Goal: Task Accomplishment & Management: Manage account settings

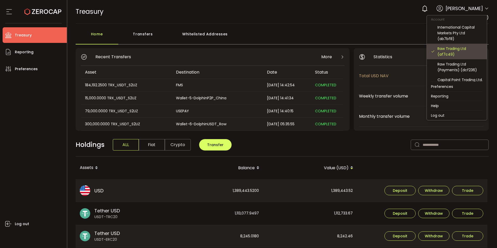
click at [454, 51] on div "Raw Trading Ltd (af7c49)" at bounding box center [459, 51] width 45 height 11
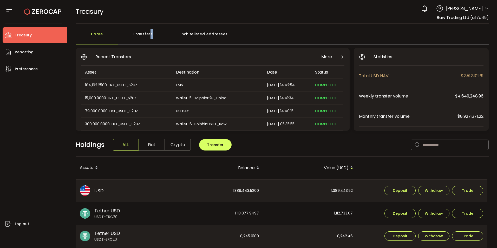
click at [150, 38] on div "Transfers" at bounding box center [142, 37] width 49 height 16
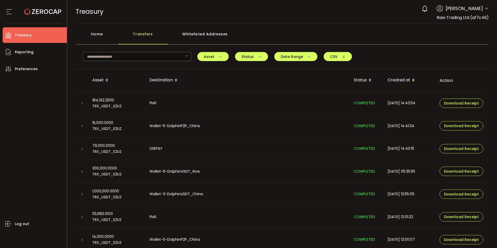
click at [83, 172] on icon at bounding box center [82, 171] width 3 height 3
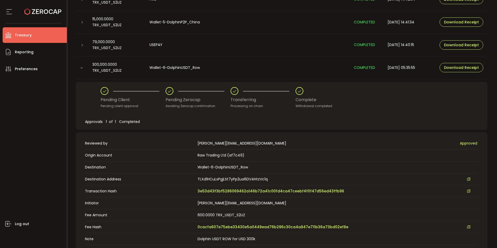
scroll to position [104, 0]
click at [212, 191] on span "3e53d43f3bf5286069462a146b72a41c00fd4ca47ceebf4f0f47d56ed43ffb96" at bounding box center [271, 190] width 147 height 5
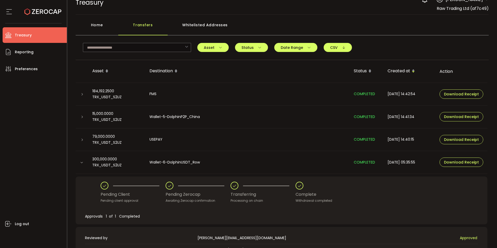
scroll to position [0, 0]
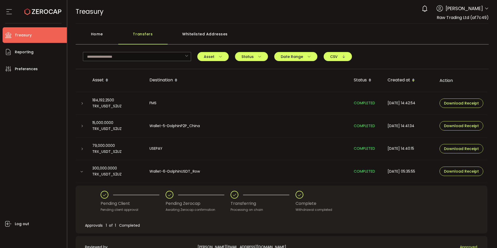
click at [145, 32] on div "Transfers" at bounding box center [142, 37] width 49 height 16
click at [100, 32] on div "Home" at bounding box center [97, 37] width 43 height 16
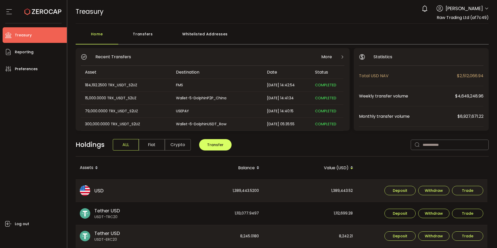
drag, startPoint x: 488, startPoint y: 16, endPoint x: 435, endPoint y: 19, distance: 52.8
click at [435, 19] on header "PDF is being processed and will download to your computer TREASURY Buy Power $0…" at bounding box center [282, 12] width 430 height 24
copy span "Raw Trading Ltd (af7c49)"
click at [205, 17] on div "TREASURY Buy Power $0.00 USD Treasury Treasury Your verification is pending 0 C…" at bounding box center [282, 11] width 413 height 23
click at [91, 34] on div "Home" at bounding box center [97, 37] width 43 height 16
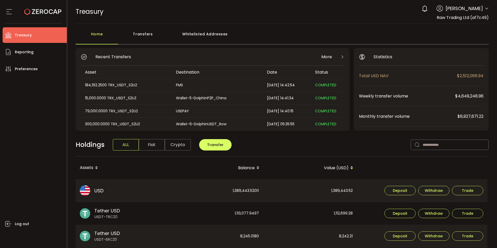
click at [101, 36] on div "Home" at bounding box center [97, 37] width 43 height 16
click at [136, 33] on div "Transfers" at bounding box center [142, 37] width 49 height 16
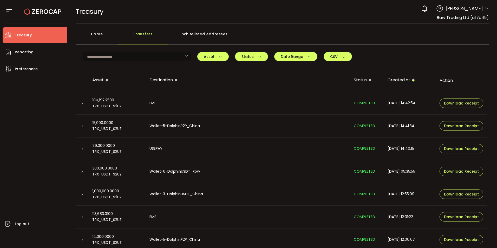
click at [94, 31] on div "Home" at bounding box center [97, 37] width 43 height 16
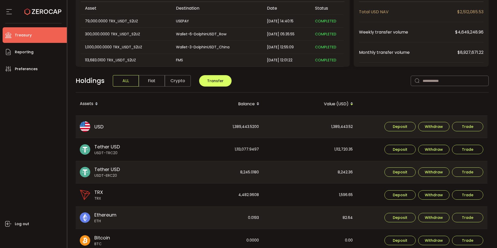
scroll to position [52, 0]
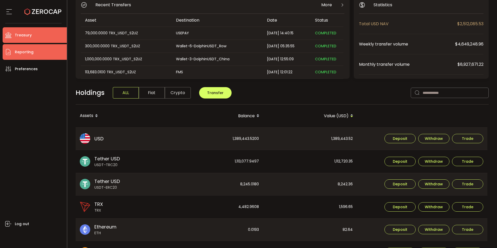
drag, startPoint x: 21, startPoint y: 50, endPoint x: 24, endPoint y: 49, distance: 3.5
click at [22, 50] on span "Reporting" at bounding box center [24, 52] width 19 height 8
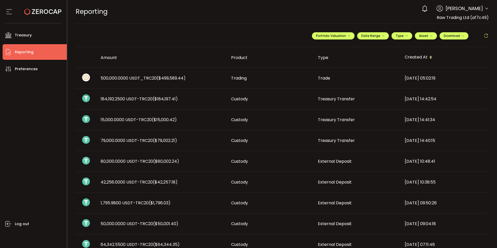
click at [151, 81] on td "500,000.0000 USDT_TRC20 ($499,589.44)" at bounding box center [161, 78] width 130 height 21
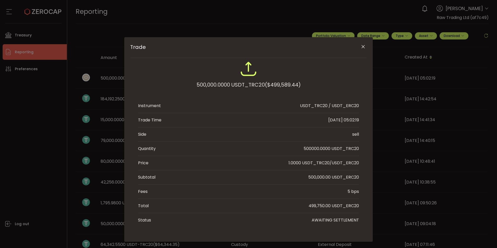
scroll to position [7, 0]
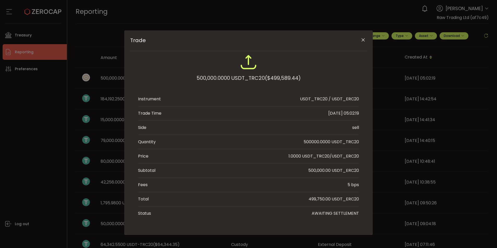
click at [308, 16] on div "Trade 500,000.0000 USDT_TRC20 ($499,589.44) Instrument USDT_TRC20 / USDT_ERC20 …" at bounding box center [248, 124] width 497 height 248
click at [362, 41] on icon "Close" at bounding box center [362, 39] width 5 height 5
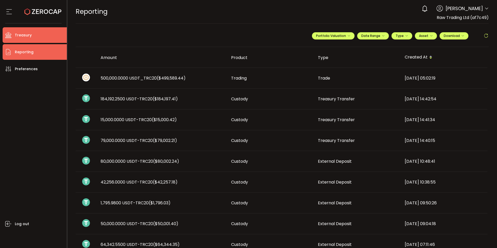
drag, startPoint x: 25, startPoint y: 35, endPoint x: 50, endPoint y: 32, distance: 25.3
click at [25, 35] on span "Treasury" at bounding box center [23, 35] width 17 height 8
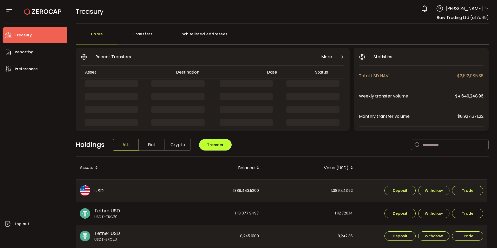
click at [210, 144] on span "Transfer" at bounding box center [215, 144] width 16 height 5
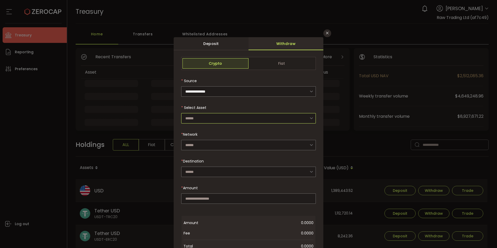
click at [197, 117] on input "dialog" at bounding box center [248, 118] width 135 height 10
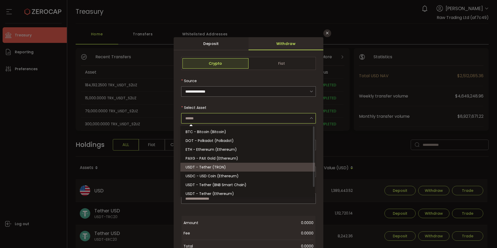
click at [197, 168] on span "USDT - Tether (TRON)" at bounding box center [206, 167] width 40 height 5
type input "**********"
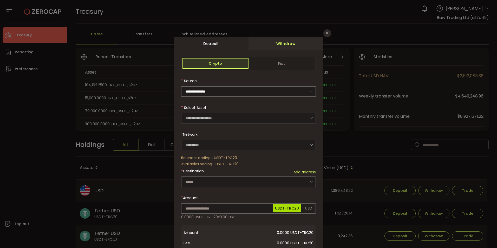
type input "****"
click at [204, 180] on input "dialog" at bounding box center [248, 181] width 135 height 10
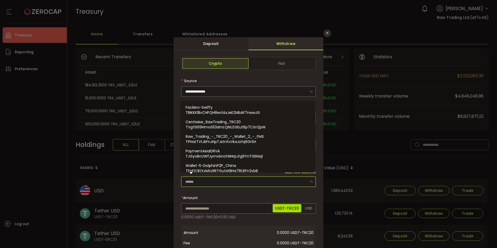
paste input "**********"
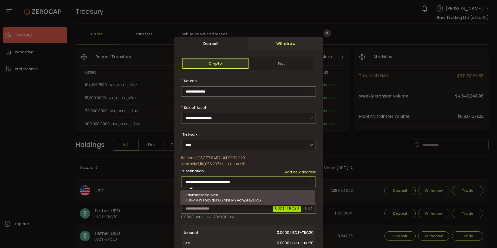
click at [217, 196] on span "Paymentasia MYR" at bounding box center [202, 194] width 32 height 5
type input "**********"
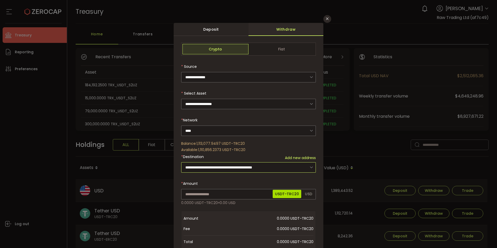
scroll to position [26, 0]
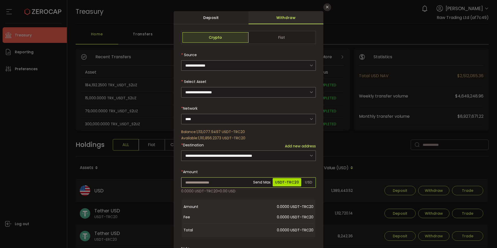
click at [202, 182] on input "dialog" at bounding box center [248, 182] width 135 height 10
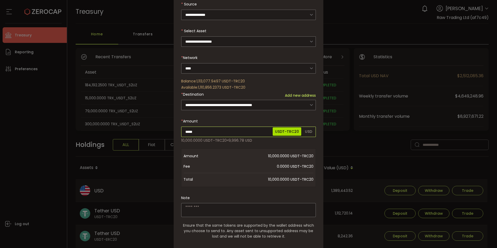
scroll to position [78, 0]
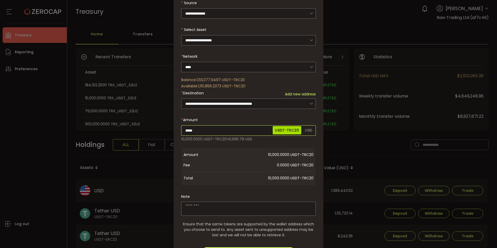
type input "*****"
click at [207, 207] on div "**********" at bounding box center [248, 127] width 135 height 296
paste textarea "**********"
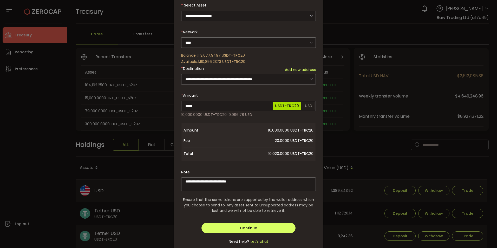
scroll to position [93, 0]
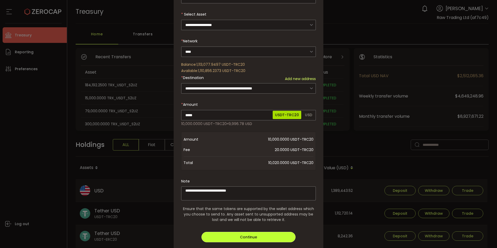
type textarea "**********"
click at [263, 236] on button "Continue" at bounding box center [248, 237] width 94 height 10
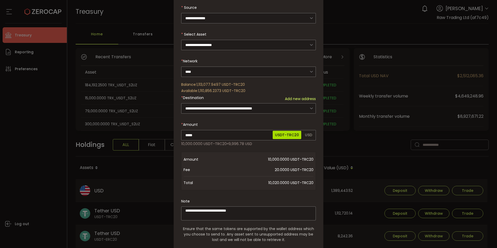
scroll to position [0, 0]
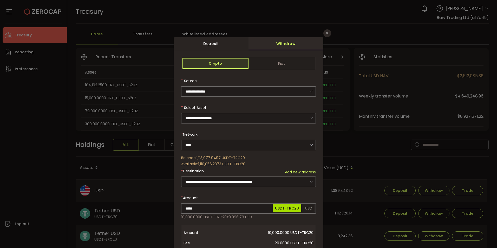
click at [371, 20] on div "**********" at bounding box center [248, 124] width 497 height 248
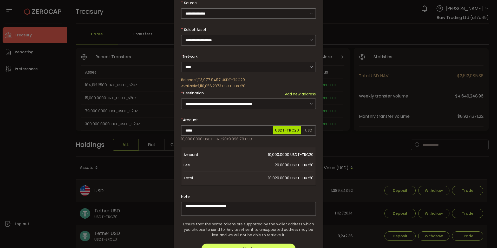
scroll to position [116, 0]
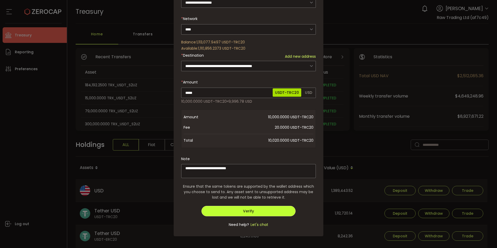
click at [252, 213] on button "Verify" at bounding box center [248, 211] width 94 height 10
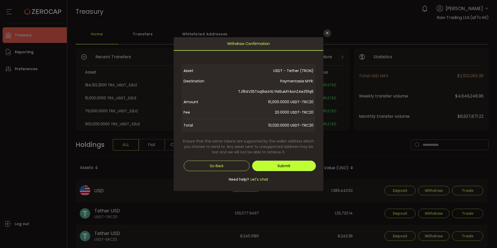
click at [288, 165] on span "Submit" at bounding box center [283, 165] width 13 height 5
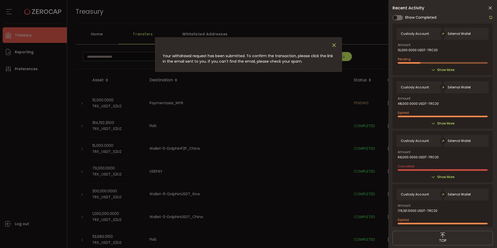
click at [334, 45] on icon "Close" at bounding box center [334, 45] width 6 height 6
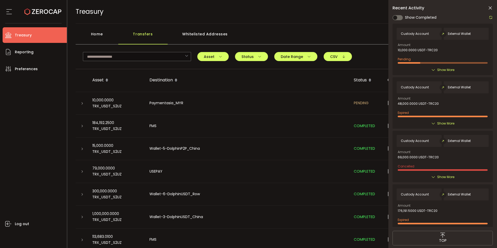
click at [196, 17] on div "TREASURY Buy Power $0.00 USD Treasury Treasury Your verification is pending 1 C…" at bounding box center [282, 11] width 413 height 23
click at [22, 51] on span "Reporting" at bounding box center [24, 52] width 19 height 8
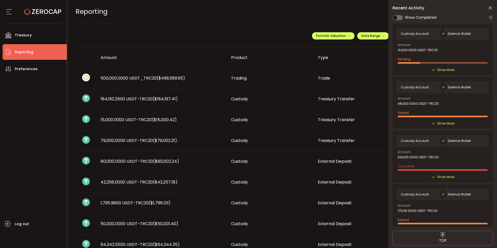
click at [189, 16] on div "REPORTING Buy Power $0.00 USD Reporting Reporting Your verification is pending …" at bounding box center [282, 11] width 413 height 23
click at [20, 34] on span "Treasury" at bounding box center [23, 35] width 17 height 8
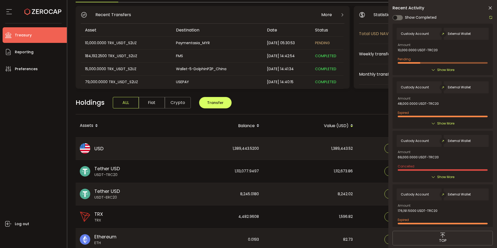
scroll to position [52, 0]
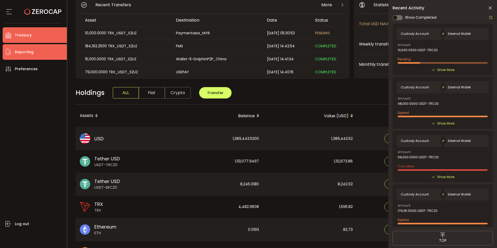
click at [24, 51] on span "Reporting" at bounding box center [24, 52] width 19 height 8
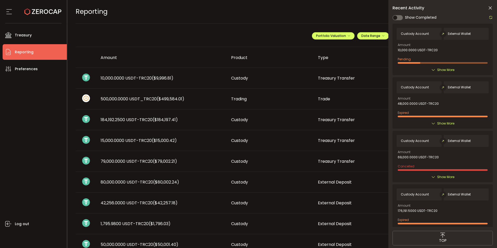
click at [83, 100] on img at bounding box center [86, 98] width 8 height 8
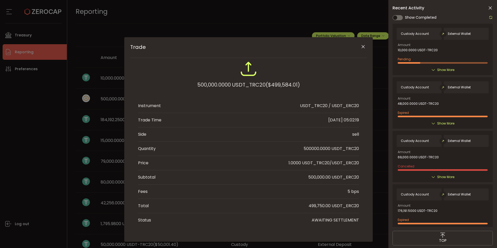
scroll to position [7, 0]
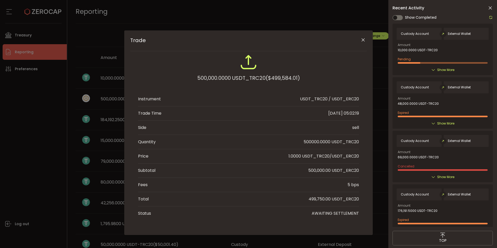
click at [360, 42] on icon "Close" at bounding box center [362, 39] width 5 height 5
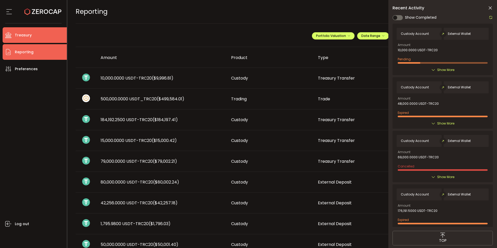
click at [23, 32] on span "Treasury" at bounding box center [23, 35] width 17 height 8
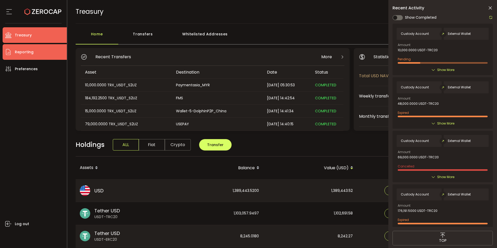
click at [28, 47] on li "Reporting" at bounding box center [35, 52] width 64 height 16
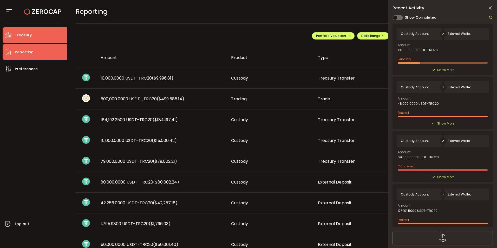
click at [12, 38] on li "Treasury" at bounding box center [35, 35] width 64 height 16
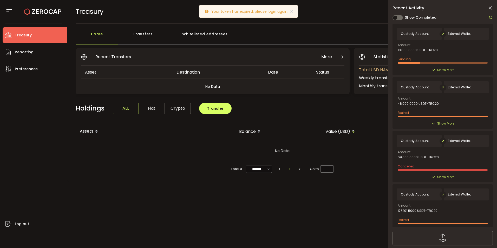
click at [454, 30] on div "External Wallet" at bounding box center [466, 34] width 45 height 12
drag, startPoint x: 340, startPoint y: 71, endPoint x: 323, endPoint y: 71, distance: 16.9
click at [340, 71] on div "Status" at bounding box center [328, 72] width 32 height 6
click at [264, 74] on div "Date" at bounding box center [288, 72] width 48 height 6
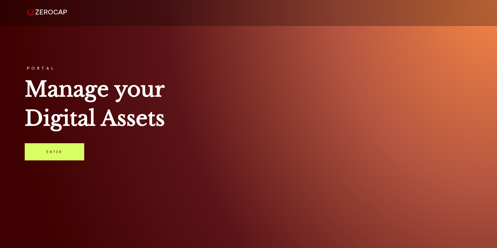
click at [37, 158] on link "Enter" at bounding box center [55, 151] width 60 height 17
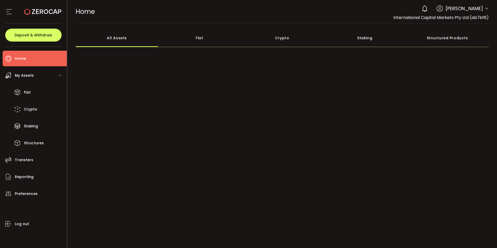
click at [482, 8] on div "0 [PERSON_NAME] Account International Capital Markets Pty Ltd (ab7bf8) Raw Trad…" at bounding box center [454, 8] width 70 height 11
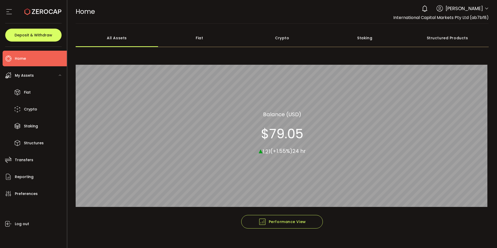
drag, startPoint x: 462, startPoint y: 38, endPoint x: 463, endPoint y: 35, distance: 2.6
click at [462, 38] on div "Structured Products" at bounding box center [447, 38] width 83 height 18
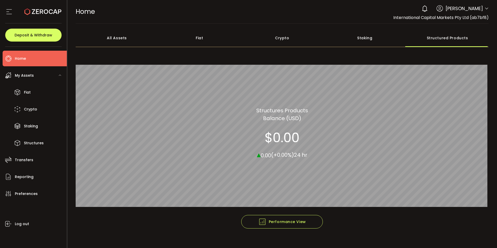
click at [485, 6] on div "0 [PERSON_NAME] Account International Capital Markets Pty Ltd (ab7bf8) Raw Trad…" at bounding box center [454, 8] width 70 height 11
click at [485, 10] on icon at bounding box center [486, 8] width 4 height 4
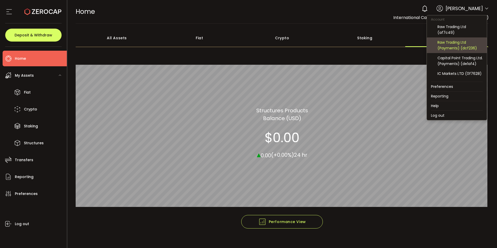
scroll to position [30, 0]
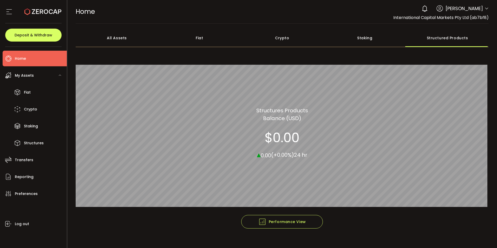
click at [484, 8] on icon at bounding box center [486, 8] width 4 height 4
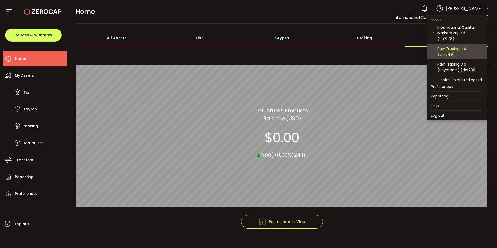
click at [458, 51] on div "Raw Trading Ltd (af7c49)" at bounding box center [459, 51] width 45 height 11
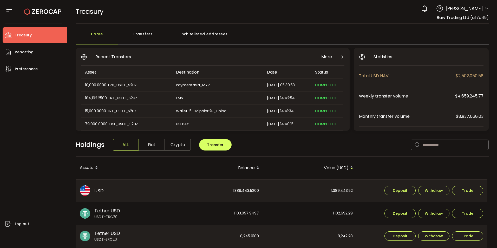
scroll to position [26, 0]
click at [145, 37] on div "Transfers" at bounding box center [142, 37] width 49 height 16
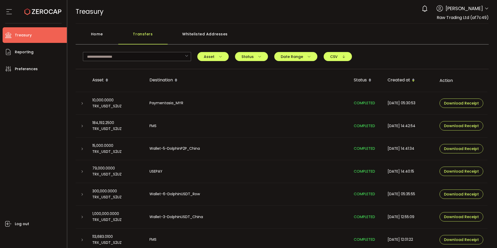
click at [95, 32] on div "Home" at bounding box center [97, 37] width 43 height 16
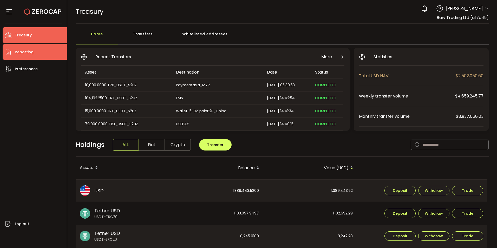
click at [25, 49] on span "Reporting" at bounding box center [24, 52] width 19 height 8
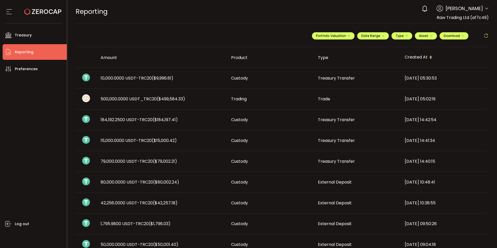
click at [117, 97] on span "500,000.0000 USDT_TRC20 ($499,584.33)" at bounding box center [143, 99] width 84 height 6
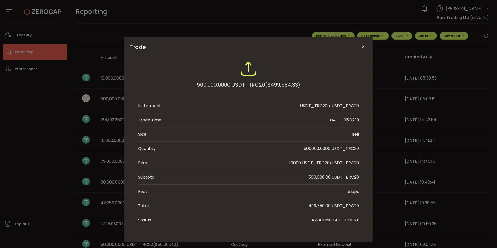
drag, startPoint x: 288, startPoint y: 16, endPoint x: 284, endPoint y: 17, distance: 4.7
click at [288, 17] on div "Trade 500,000.0000 USDT_TRC20 ($499,584.33) Instrument USDT_TRC20 / USDT_ERC20 …" at bounding box center [248, 124] width 497 height 248
click at [362, 49] on icon "Close" at bounding box center [362, 46] width 5 height 5
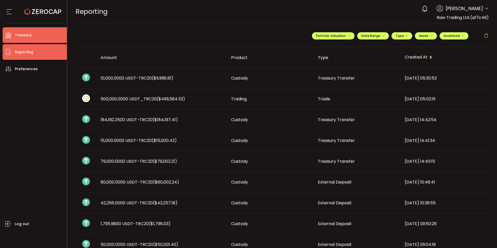
click at [20, 34] on span "Treasury" at bounding box center [23, 35] width 17 height 8
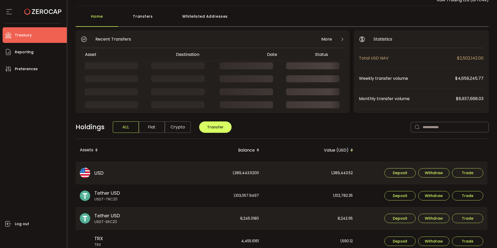
scroll to position [52, 0]
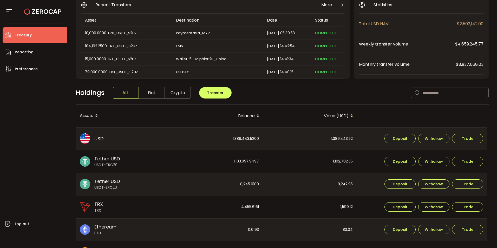
click at [23, 35] on span "Treasury" at bounding box center [23, 35] width 17 height 8
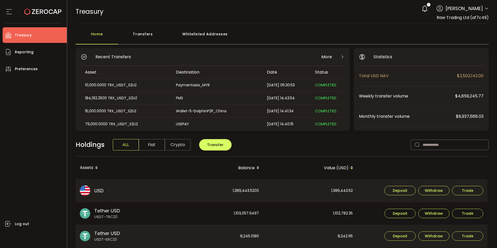
click at [97, 34] on div "Home" at bounding box center [97, 37] width 43 height 16
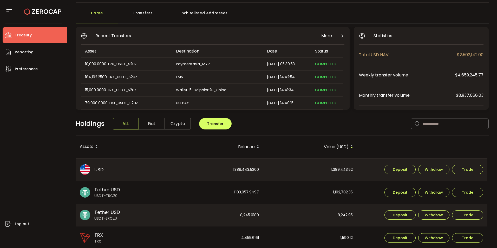
scroll to position [52, 0]
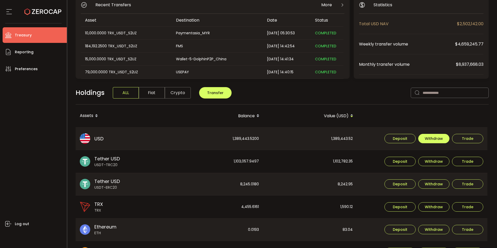
click at [432, 140] on span "Withdraw" at bounding box center [434, 139] width 18 height 4
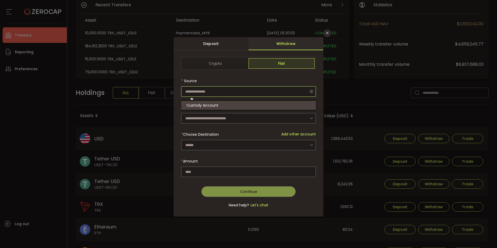
click at [199, 90] on input "dialog" at bounding box center [248, 91] width 135 height 10
click at [202, 74] on form "Crypto Fiat Source Select Currency US Dollar (USD) * Choose Destination Add oth…" at bounding box center [248, 135] width 135 height 157
type input "**********"
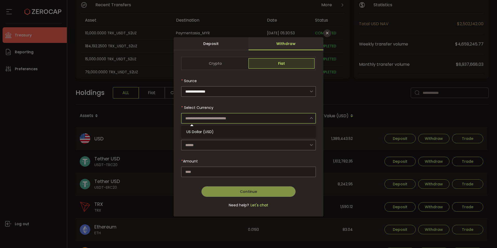
click at [210, 116] on input "dialog" at bounding box center [248, 118] width 135 height 10
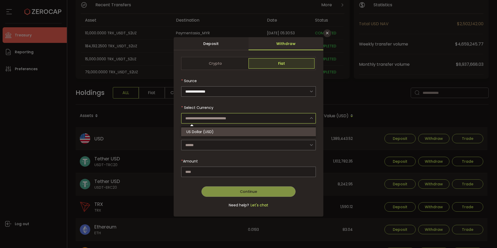
click at [208, 132] on span "US Dollar (USD)" at bounding box center [199, 131] width 27 height 5
type input "**********"
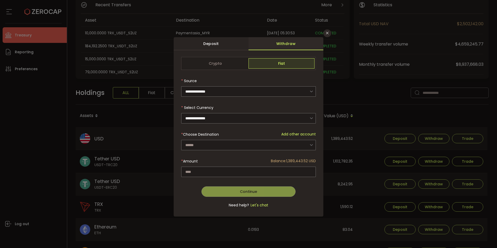
click at [214, 146] on div "dialog" at bounding box center [248, 135] width 135 height 157
click at [312, 145] on icon "dialog" at bounding box center [311, 145] width 6 height 11
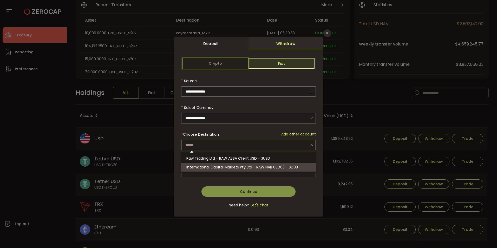
click at [212, 64] on span "Crypto" at bounding box center [215, 63] width 66 height 10
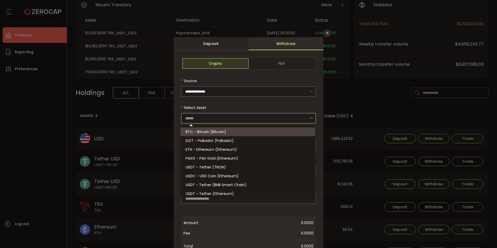
click at [230, 117] on input "dialog" at bounding box center [248, 118] width 135 height 10
click at [273, 65] on span "Fiat" at bounding box center [281, 63] width 66 height 10
type input "**********"
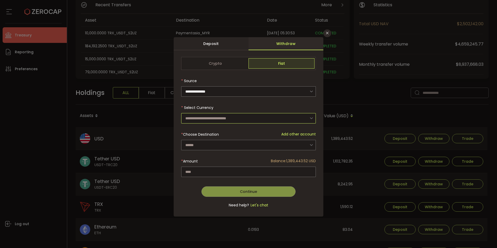
click at [231, 118] on input "dialog" at bounding box center [248, 118] width 135 height 10
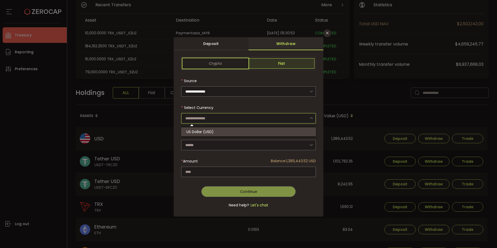
click at [213, 66] on span "Crypto" at bounding box center [215, 63] width 66 height 10
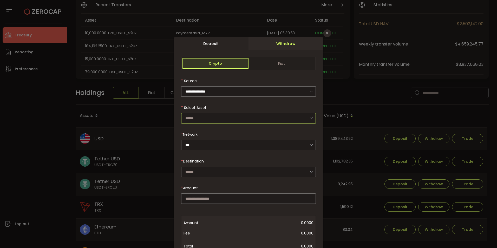
click at [202, 118] on input "dialog" at bounding box center [248, 118] width 135 height 10
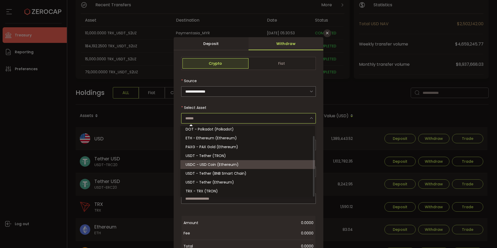
scroll to position [0, 0]
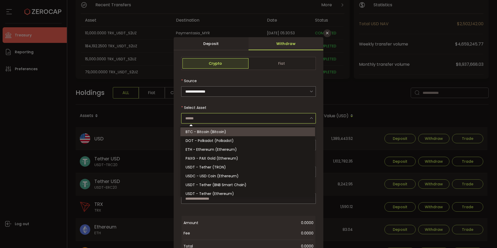
click at [235, 100] on form "**********" at bounding box center [248, 200] width 135 height 286
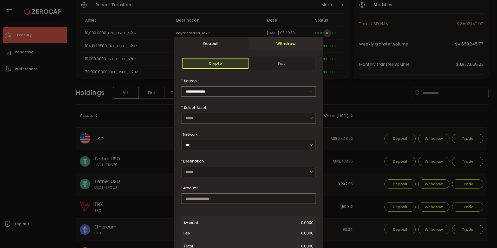
click at [327, 32] on icon "Close" at bounding box center [327, 33] width 4 height 4
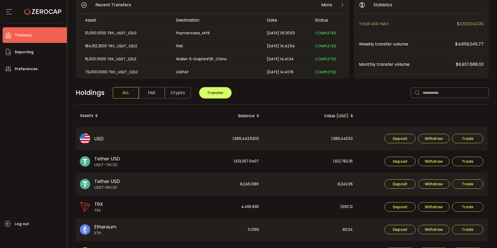
click at [438, 14] on div "Total USD NAV $2,502,142.00" at bounding box center [421, 24] width 124 height 20
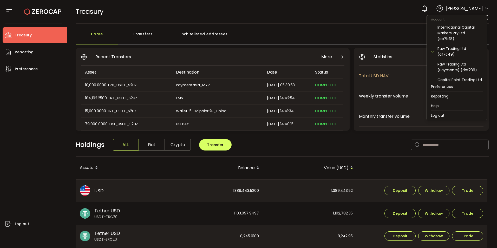
click at [485, 9] on icon at bounding box center [486, 8] width 4 height 4
click at [452, 69] on div "Raw Trading Ltd (Payments) (dcf236)" at bounding box center [459, 66] width 45 height 11
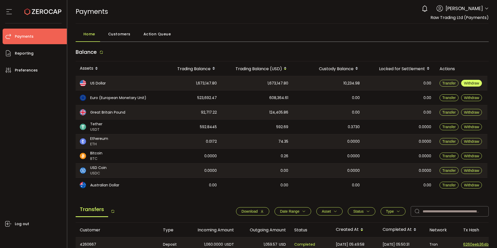
click at [466, 83] on span "Withdraw" at bounding box center [471, 83] width 15 height 4
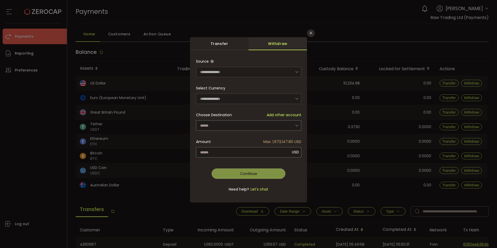
click at [297, 72] on icon "dialog" at bounding box center [296, 72] width 6 height 11
click at [295, 125] on icon "dialog" at bounding box center [296, 125] width 6 height 11
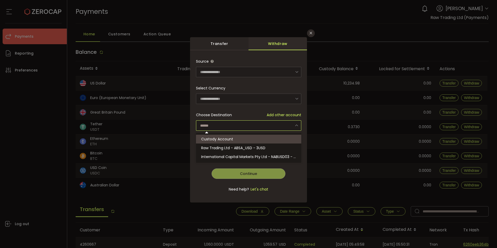
click at [254, 139] on li "Custody Account" at bounding box center [249, 139] width 107 height 9
type input "**********"
click at [221, 138] on span "Custody Account" at bounding box center [217, 138] width 32 height 5
type input "**********"
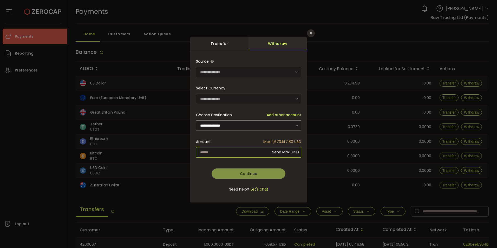
click at [240, 150] on input "dialog" at bounding box center [248, 152] width 105 height 10
type input "*"
type input "**********"
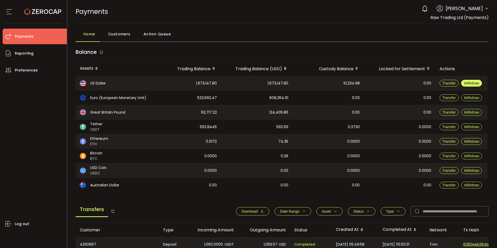
click at [467, 82] on span "Withdraw" at bounding box center [471, 83] width 15 height 4
type input "**********"
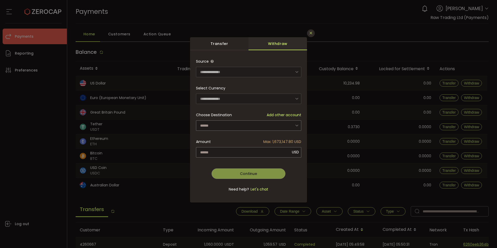
click at [311, 34] on icon "Close" at bounding box center [311, 33] width 4 height 4
type input "**********"
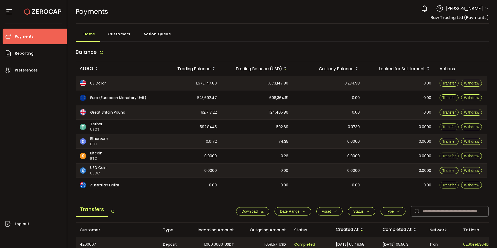
click at [482, 9] on div "0 Cristal Quinal Account International Capital Markets Pty Ltd (ab7bf8) Raw Tra…" at bounding box center [454, 8] width 70 height 11
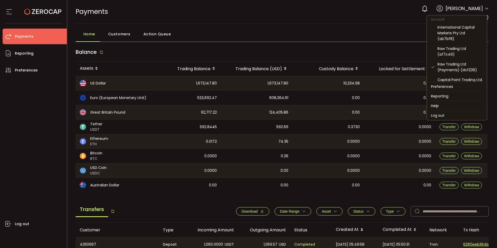
click at [484, 7] on icon at bounding box center [486, 8] width 4 height 4
click at [444, 50] on div "Raw Trading Ltd (af7c49)" at bounding box center [459, 51] width 45 height 11
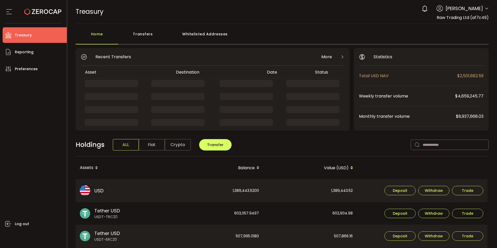
click at [325, 26] on main "Home Transfers Whitelisted Addresses Recent Transfers More Asset Destination Da…" at bounding box center [282, 227] width 430 height 406
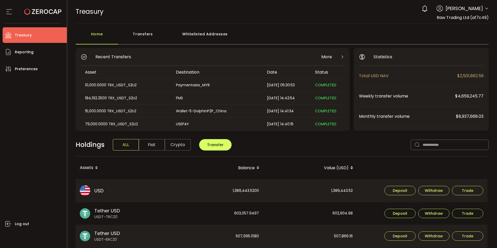
click at [337, 21] on div "TREASURY Buy Power $0.00 USD Treasury Treasury Your verification is pending 0 C…" at bounding box center [282, 11] width 413 height 23
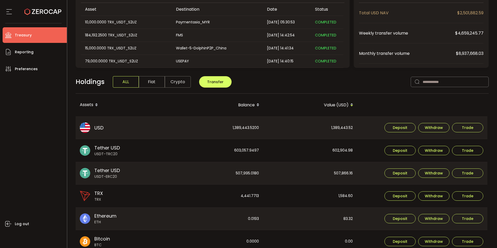
scroll to position [78, 0]
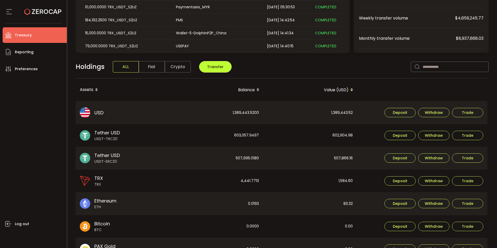
click at [219, 69] on span "Transfer" at bounding box center [215, 66] width 16 height 5
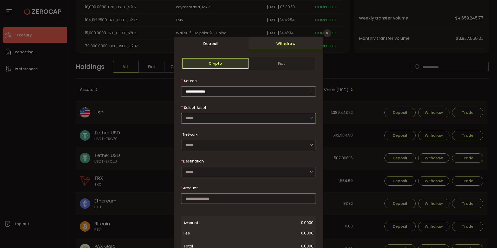
click at [201, 116] on input "dialog" at bounding box center [248, 118] width 135 height 10
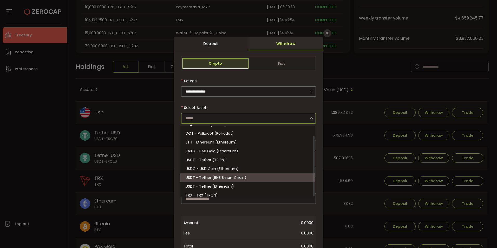
scroll to position [11, 0]
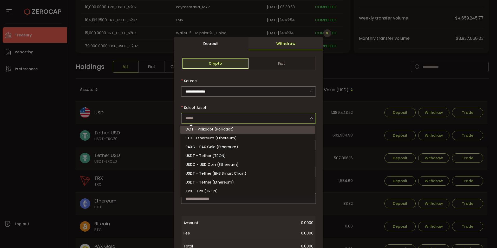
click at [325, 33] on icon "Close" at bounding box center [327, 33] width 4 height 4
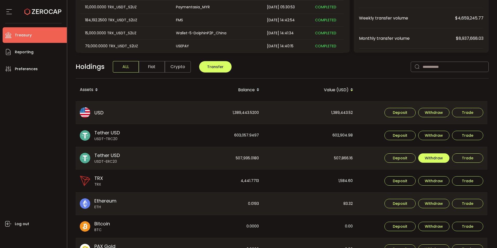
click at [432, 157] on span "Withdraw" at bounding box center [434, 158] width 18 height 4
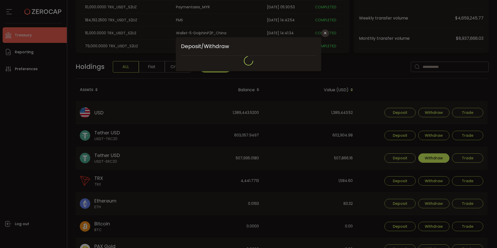
type input "********"
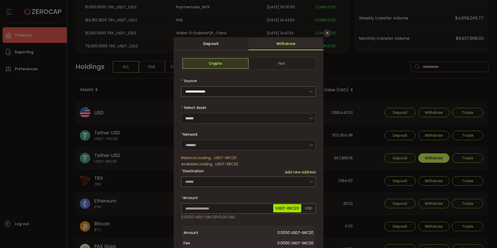
type input "**********"
type input "********"
click at [199, 179] on input "dialog" at bounding box center [248, 181] width 135 height 10
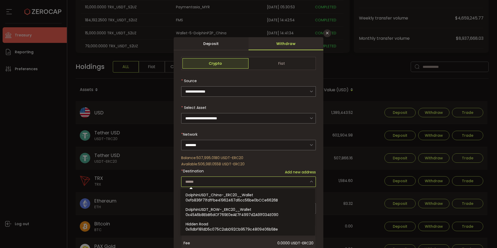
paste input "**********"
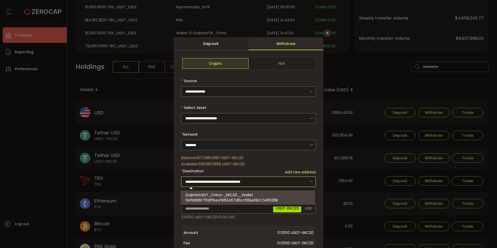
click at [209, 199] on span "0xFb836F71fdfFbe41962467d6cc56be0bCCe6626B" at bounding box center [232, 200] width 92 height 5
type input "**********"
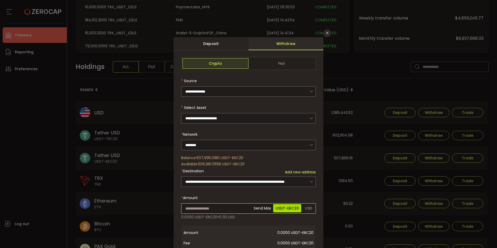
click at [199, 209] on input "dialog" at bounding box center [248, 208] width 135 height 10
type input "******"
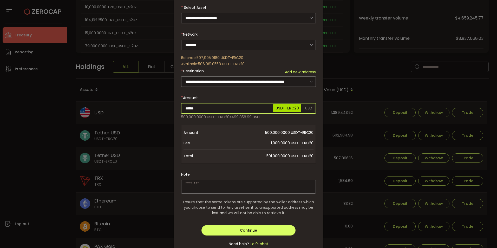
scroll to position [104, 0]
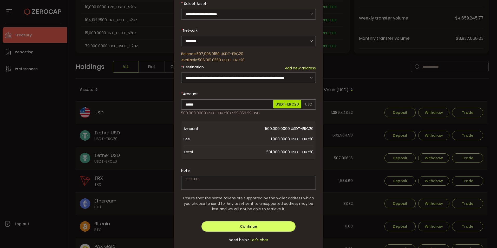
click at [205, 180] on div "**********" at bounding box center [248, 101] width 135 height 296
type textarea "*"
paste textarea "**********"
type textarea "**********"
click at [252, 228] on button "Continue" at bounding box center [248, 226] width 94 height 10
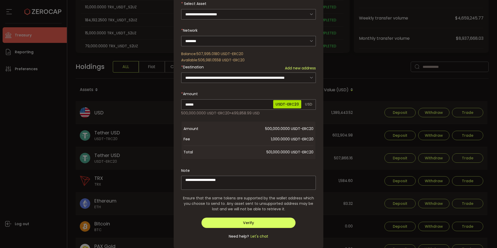
click at [354, 62] on div "**********" at bounding box center [248, 124] width 497 height 248
click at [249, 220] on span "Verify" at bounding box center [248, 222] width 11 height 5
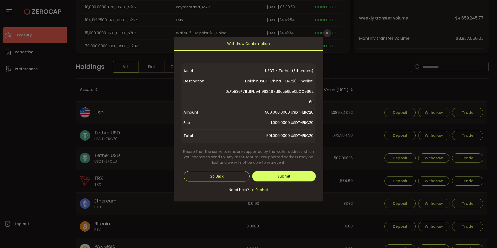
scroll to position [0, 0]
click at [278, 174] on span "Submit" at bounding box center [283, 176] width 13 height 5
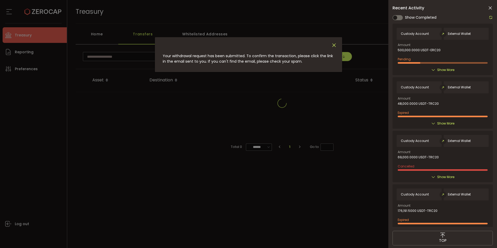
click at [332, 43] on icon "Close" at bounding box center [334, 45] width 6 height 6
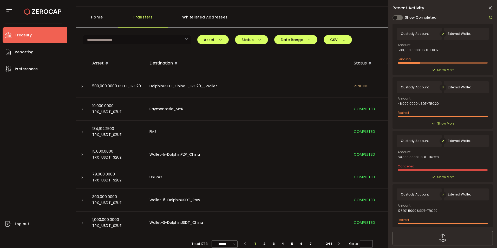
scroll to position [25, 0]
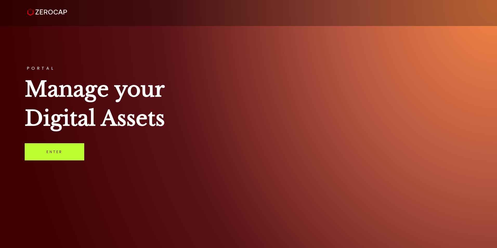
click at [71, 155] on link "Enter" at bounding box center [55, 151] width 60 height 17
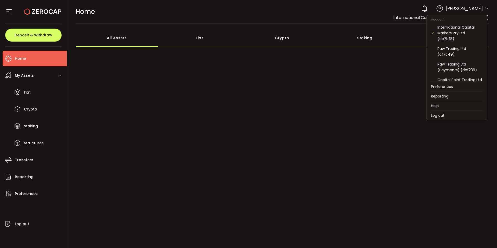
click at [484, 10] on icon at bounding box center [486, 8] width 4 height 4
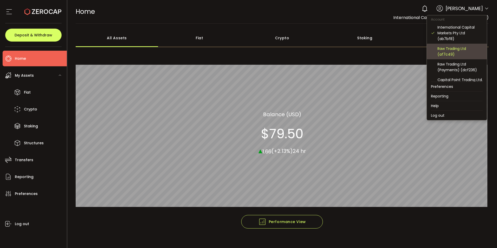
click at [449, 50] on div "Raw Trading Ltd (af7c49)" at bounding box center [459, 51] width 45 height 11
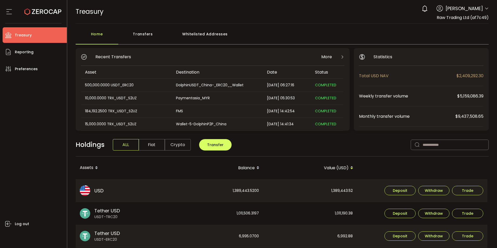
click at [133, 30] on div "Transfers" at bounding box center [142, 37] width 49 height 16
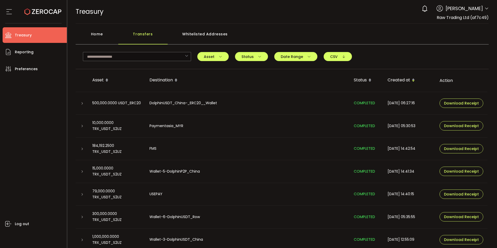
click at [82, 126] on icon at bounding box center [82, 125] width 3 height 3
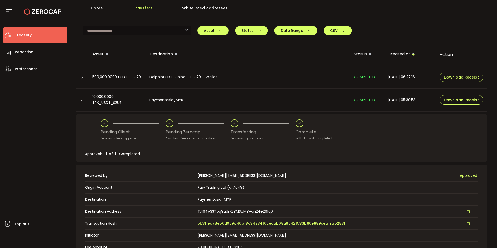
scroll to position [78, 0]
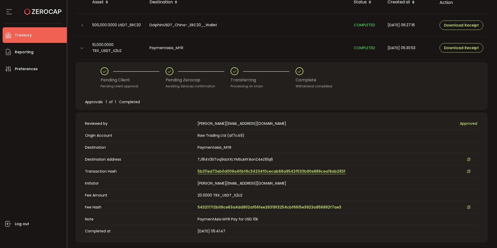
click at [226, 171] on span "5b311ed73eb0d009a40bf8c34234f0cecab68a9542f533b90e889cea19ab283f" at bounding box center [272, 171] width 148 height 5
